Goal: Navigation & Orientation: Go to known website

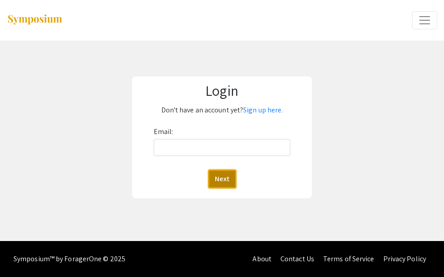
click at [222, 179] on button "Next" at bounding box center [222, 178] width 28 height 19
click at [222, 178] on div "Email: Next" at bounding box center [222, 157] width 137 height 64
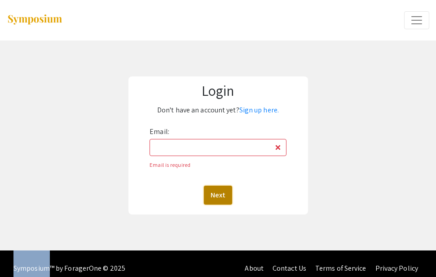
click at [220, 194] on button "Next" at bounding box center [218, 195] width 28 height 19
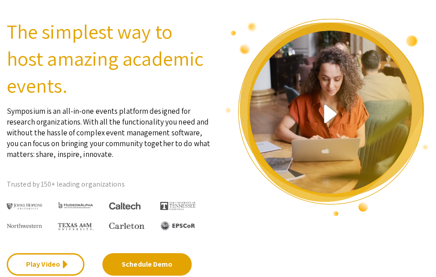
scroll to position [135, 0]
